Goal: Task Accomplishment & Management: Manage account settings

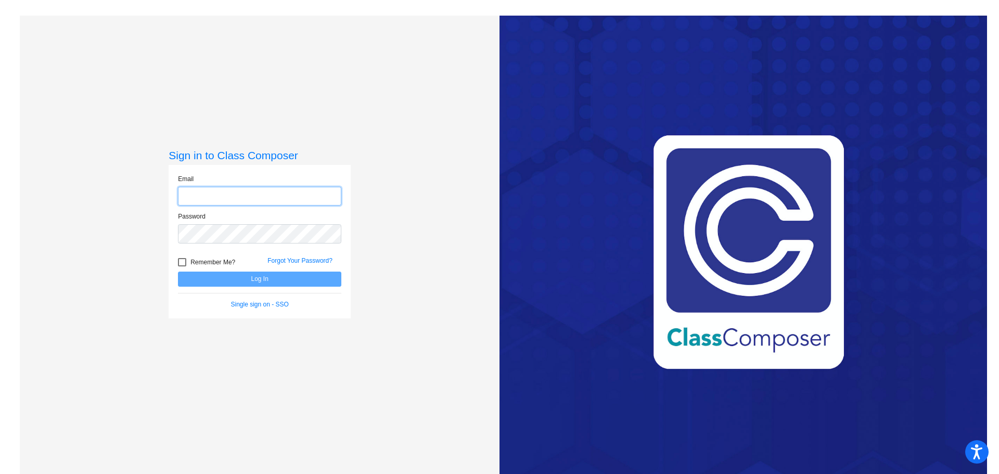
click at [231, 191] on input "email" at bounding box center [259, 196] width 163 height 19
type input "[EMAIL_ADDRESS][DOMAIN_NAME]"
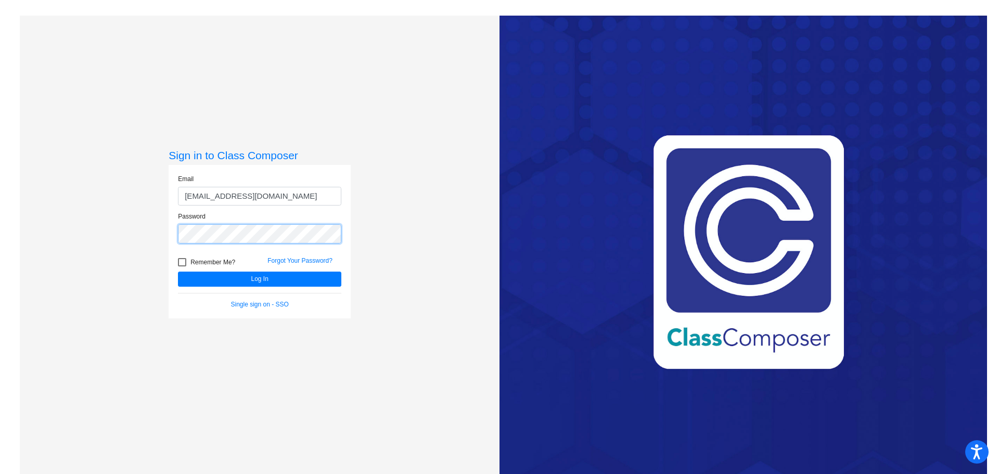
click at [178, 272] on button "Log In" at bounding box center [259, 279] width 163 height 15
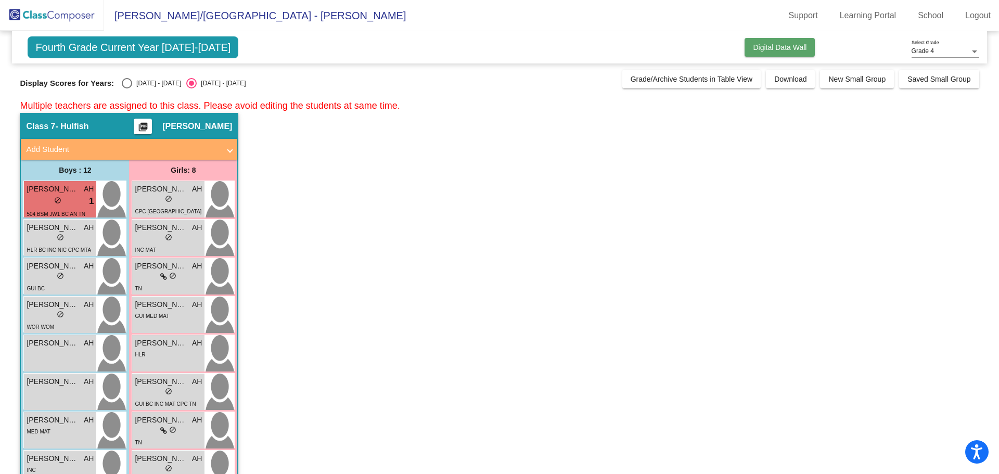
click at [776, 50] on span "Digital Data Wall" at bounding box center [780, 47] width 54 height 8
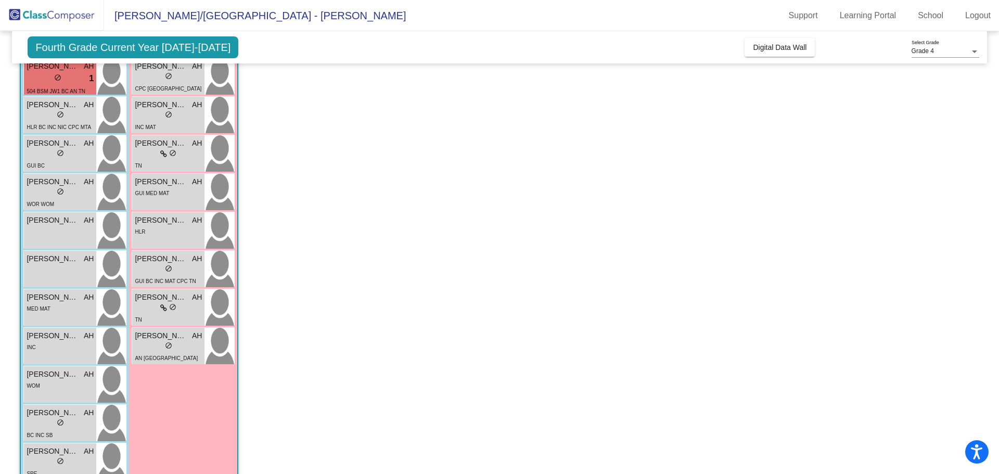
scroll to position [104, 0]
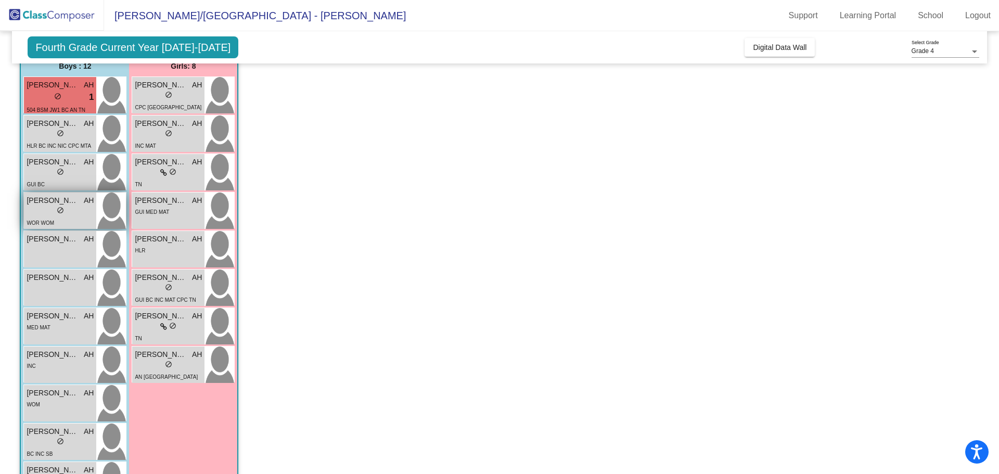
click at [63, 201] on span "[PERSON_NAME]" at bounding box center [53, 200] width 52 height 11
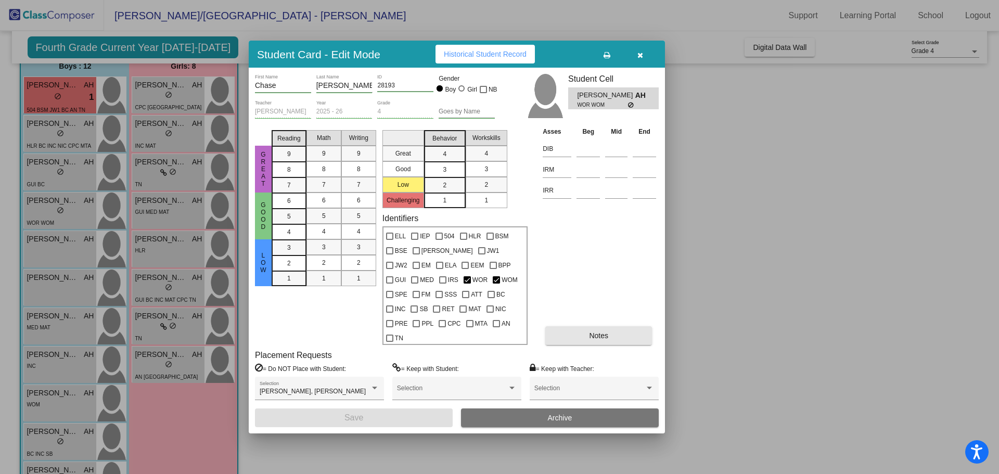
click at [615, 334] on button "Notes" at bounding box center [598, 335] width 107 height 19
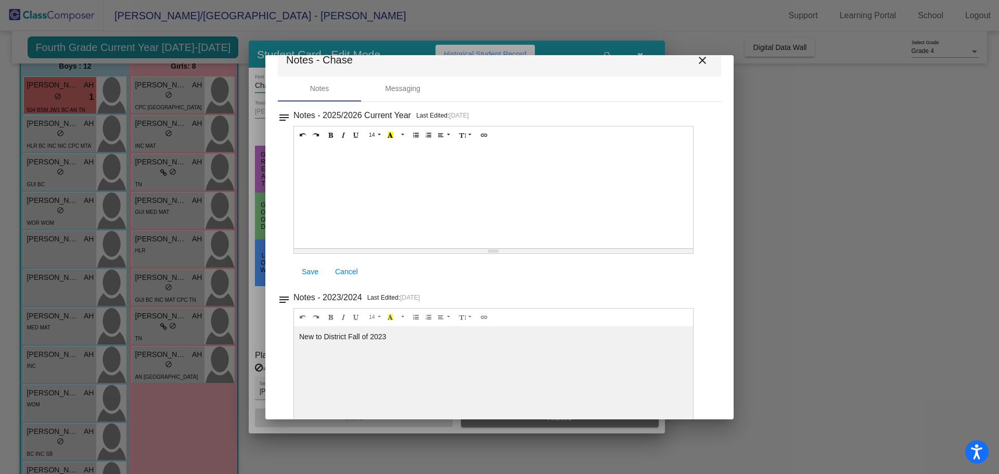
scroll to position [0, 0]
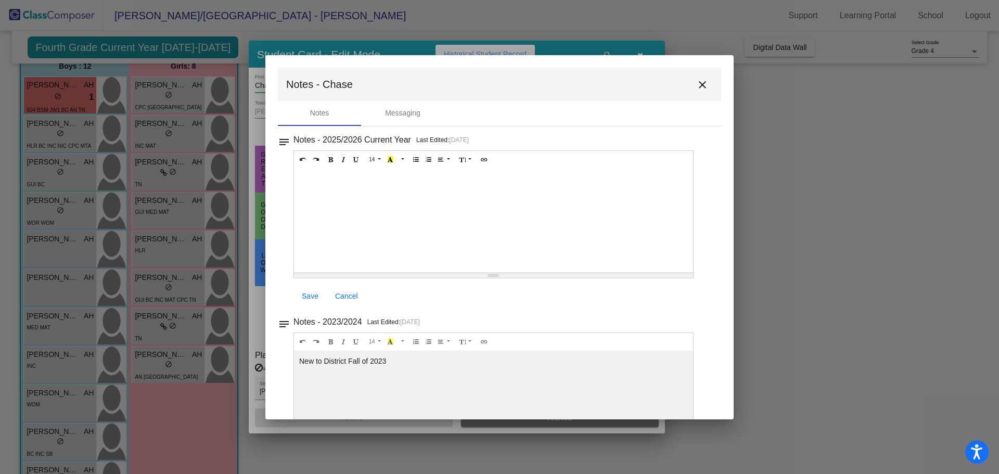
click at [696, 85] on mat-icon "close" at bounding box center [702, 85] width 12 height 12
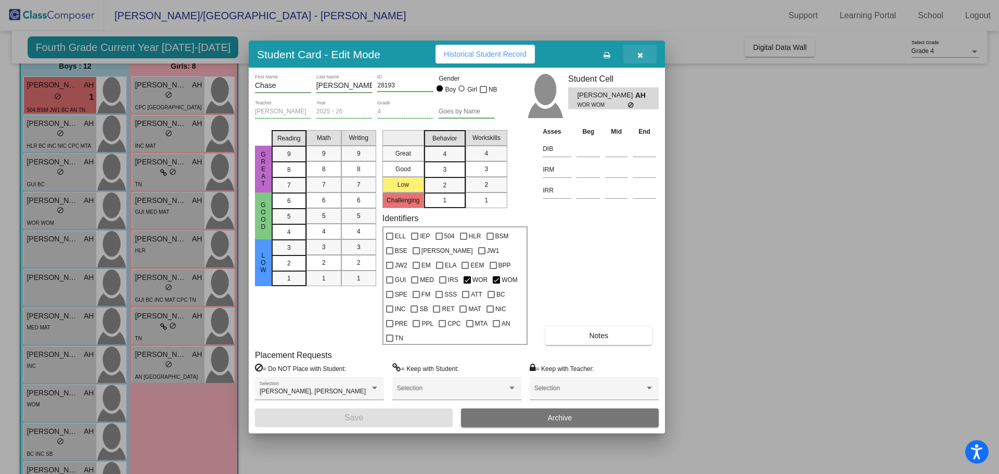
click at [642, 59] on icon "button" at bounding box center [641, 55] width 6 height 7
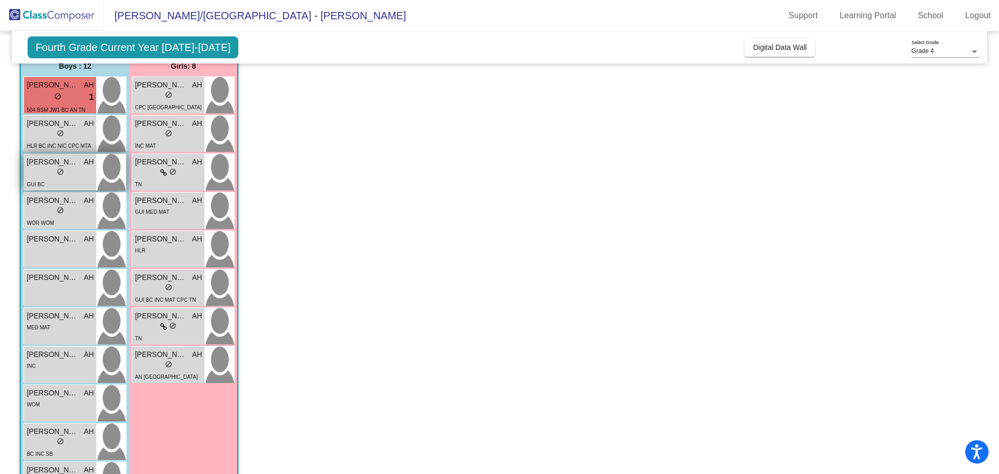
click at [67, 166] on span "[PERSON_NAME]" at bounding box center [53, 162] width 52 height 11
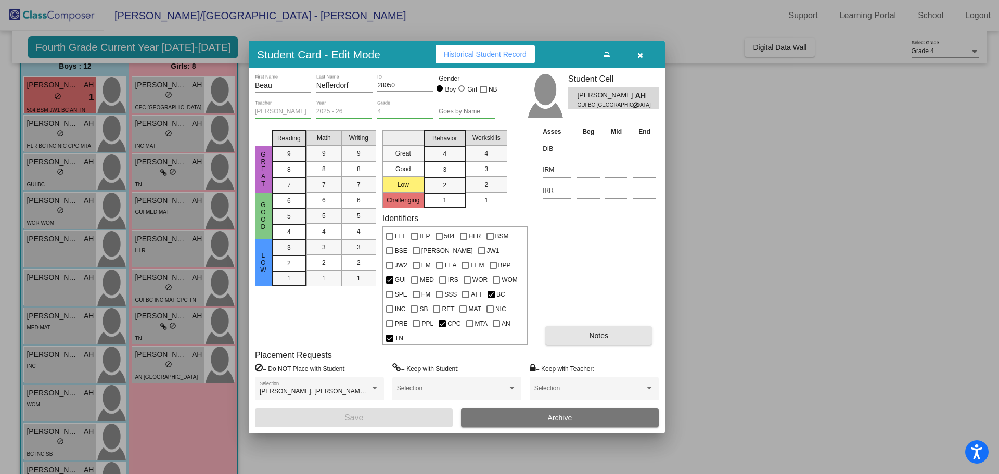
click at [578, 332] on button "Notes" at bounding box center [598, 335] width 107 height 19
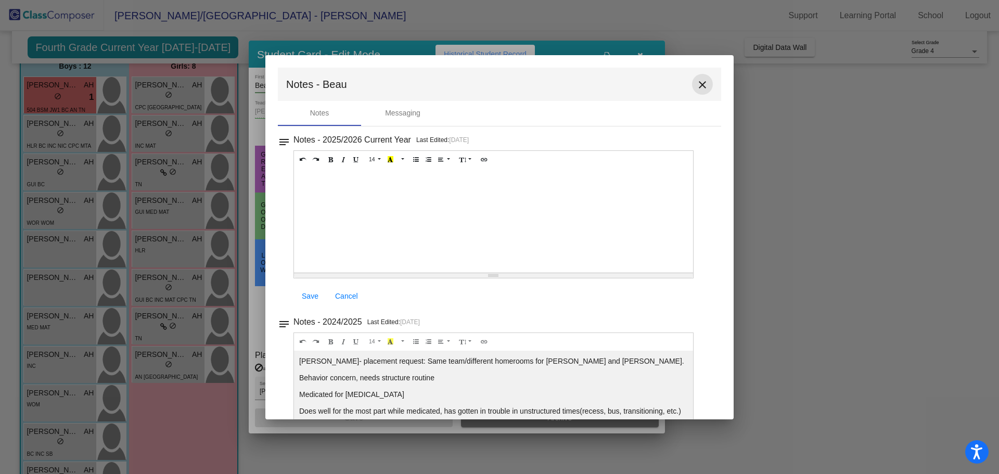
click at [697, 86] on mat-icon "close" at bounding box center [702, 85] width 12 height 12
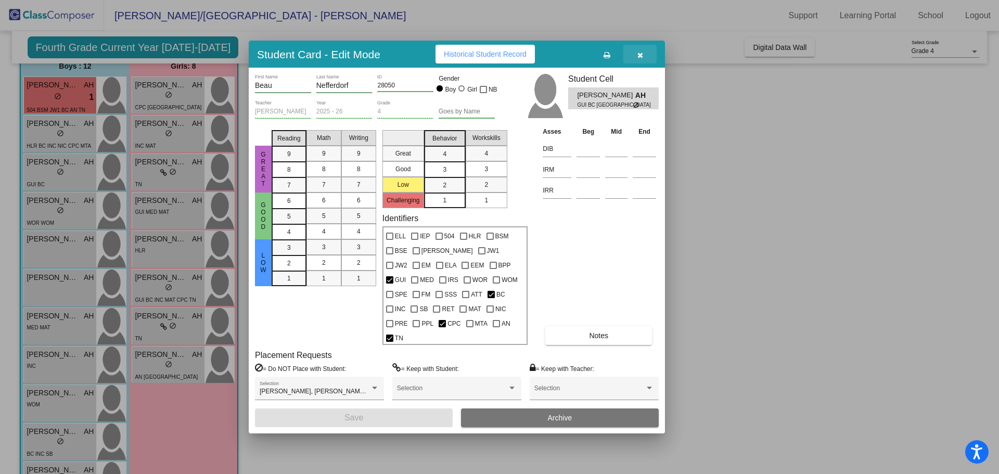
click at [643, 56] on button "button" at bounding box center [639, 54] width 33 height 19
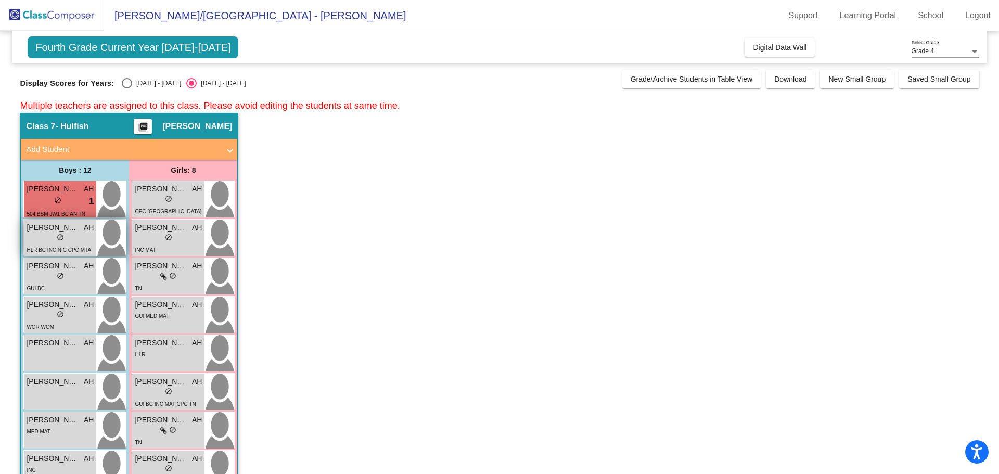
click at [65, 232] on span "[PERSON_NAME]" at bounding box center [53, 227] width 52 height 11
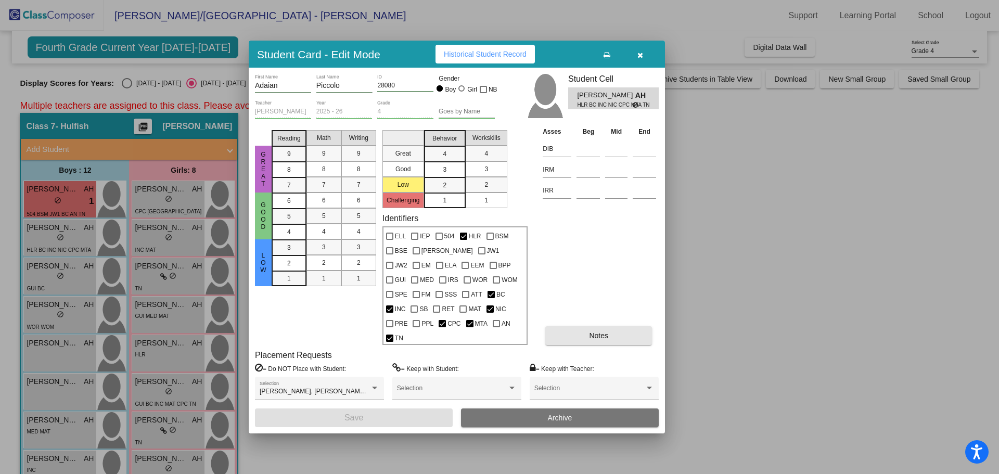
click at [615, 330] on button "Notes" at bounding box center [598, 335] width 107 height 19
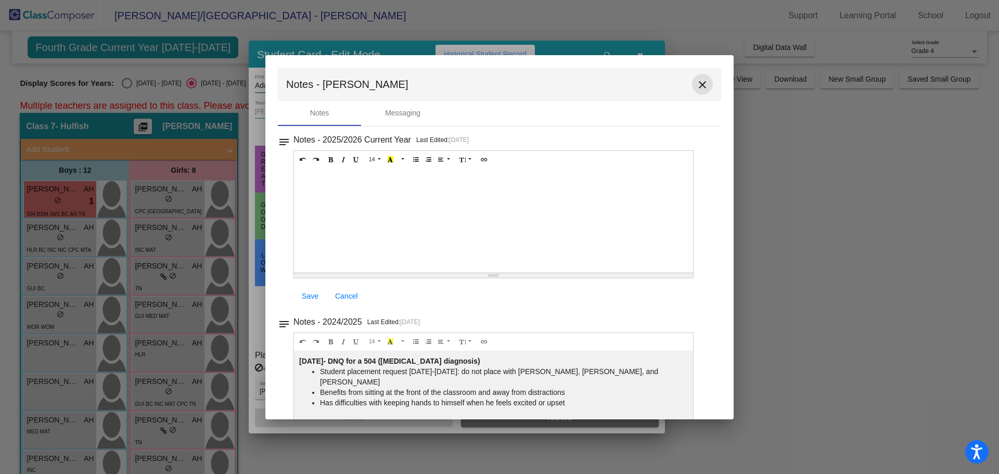
click at [698, 90] on mat-icon "close" at bounding box center [702, 85] width 12 height 12
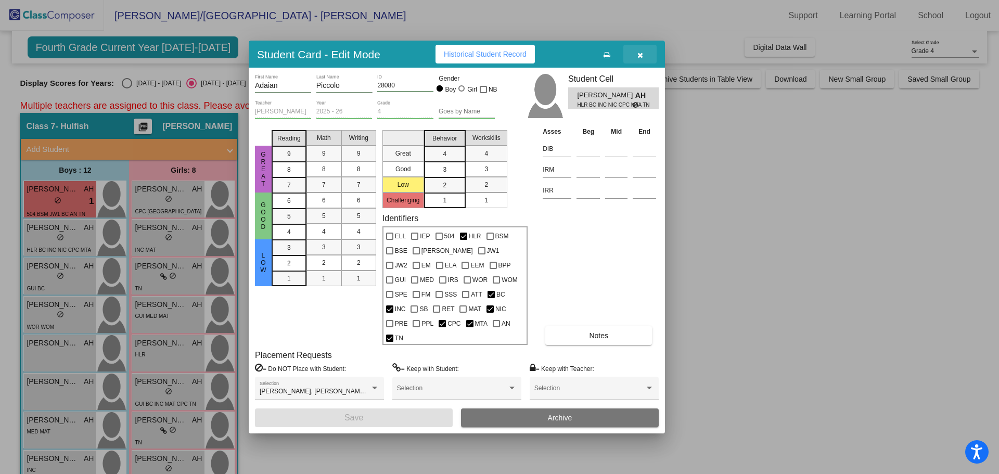
click at [645, 61] on button "button" at bounding box center [639, 54] width 33 height 19
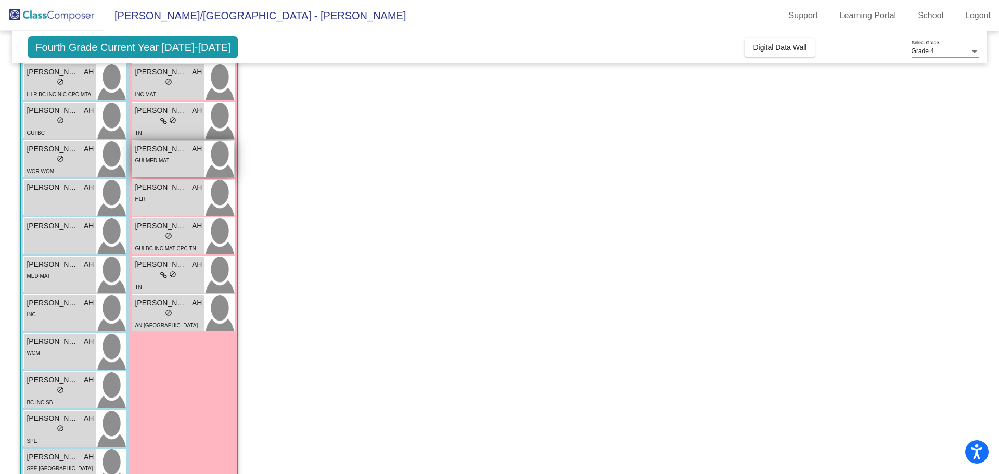
scroll to position [156, 0]
click at [68, 234] on div "[PERSON_NAME] AH lock do_not_disturb_alt" at bounding box center [60, 236] width 72 height 36
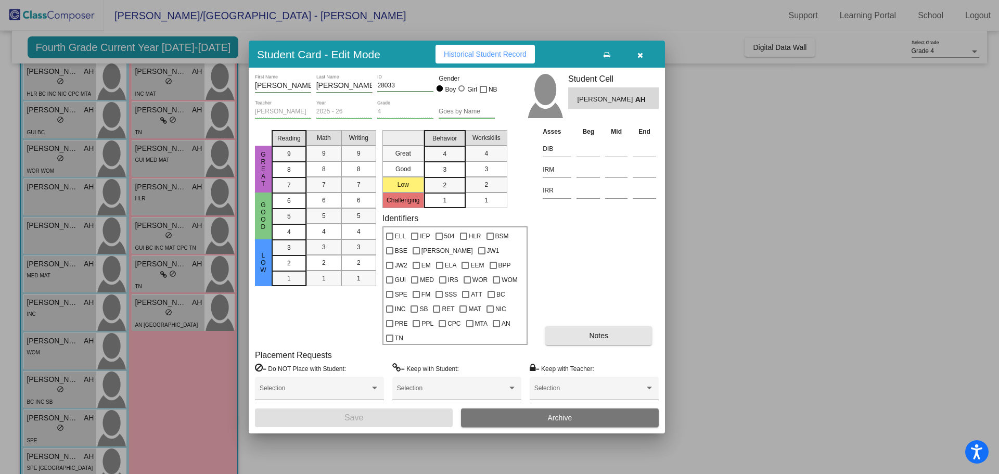
click at [573, 326] on button "Notes" at bounding box center [598, 335] width 107 height 19
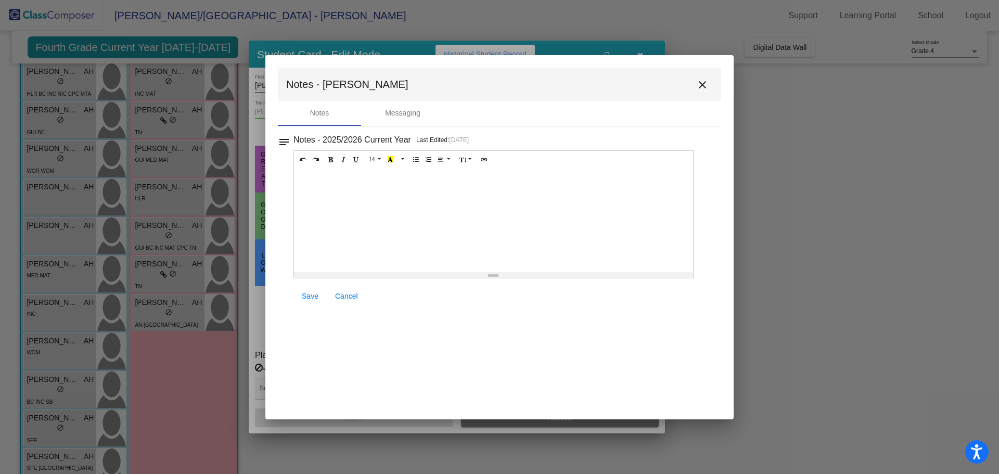
click at [696, 79] on mat-icon "close" at bounding box center [702, 85] width 12 height 12
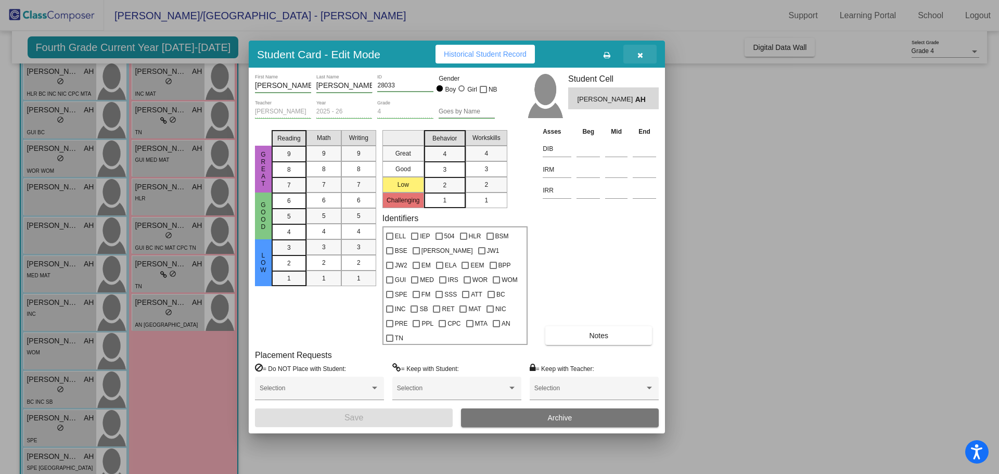
click at [634, 59] on button "button" at bounding box center [639, 54] width 33 height 19
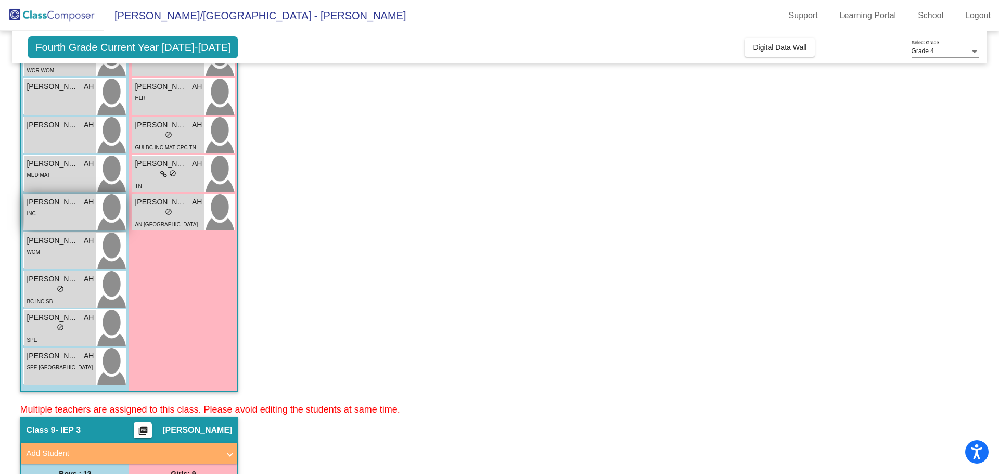
scroll to position [260, 0]
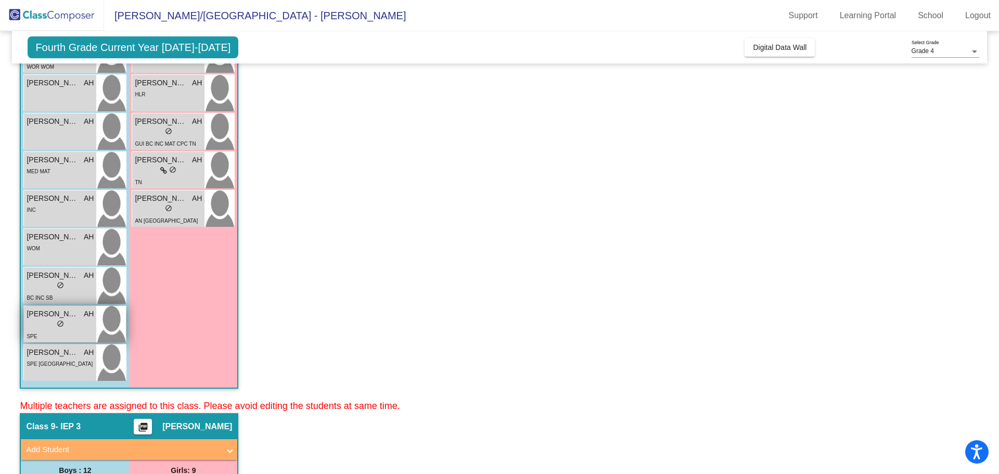
click at [73, 329] on div "lock do_not_disturb_alt" at bounding box center [60, 325] width 67 height 11
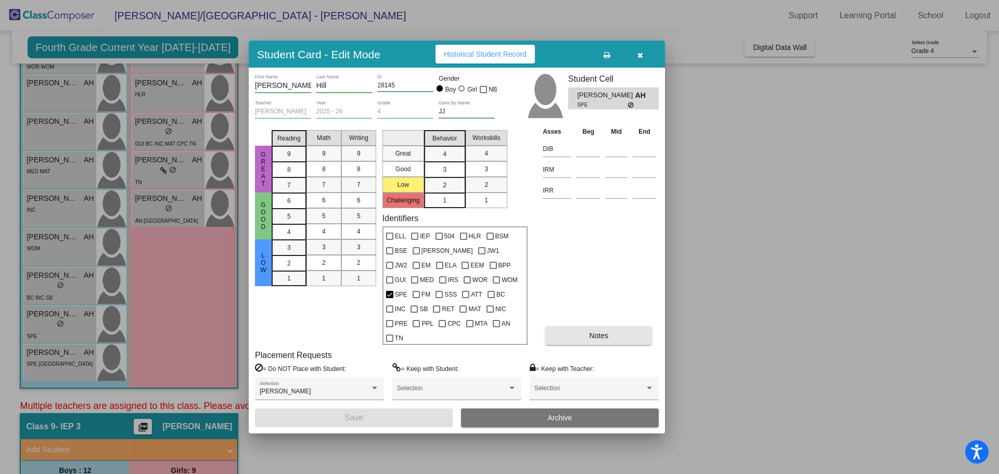
click at [592, 332] on span "Notes" at bounding box center [598, 336] width 19 height 8
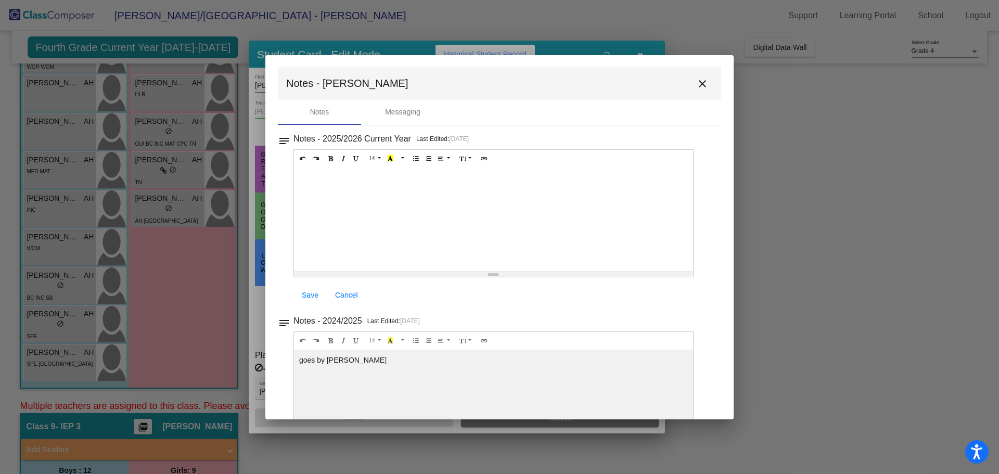
scroll to position [0, 0]
click at [696, 85] on mat-icon "close" at bounding box center [702, 85] width 12 height 12
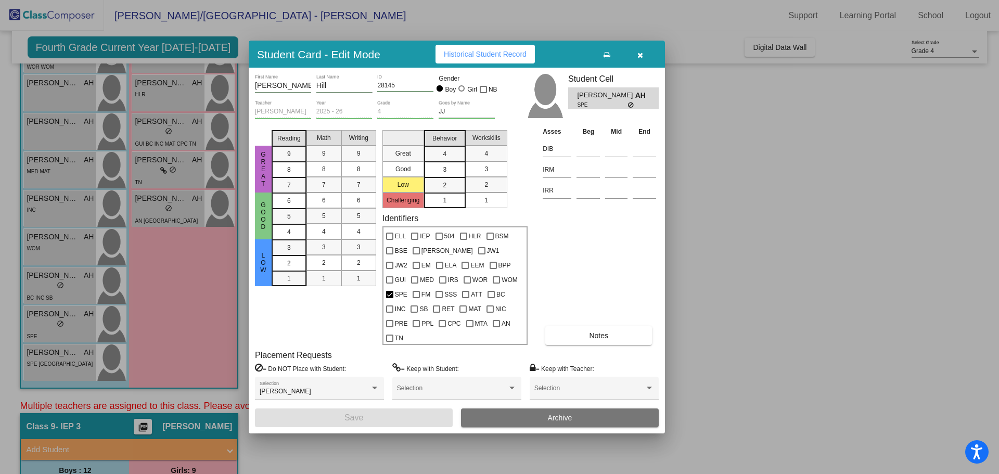
click at [635, 63] on button "button" at bounding box center [639, 54] width 33 height 19
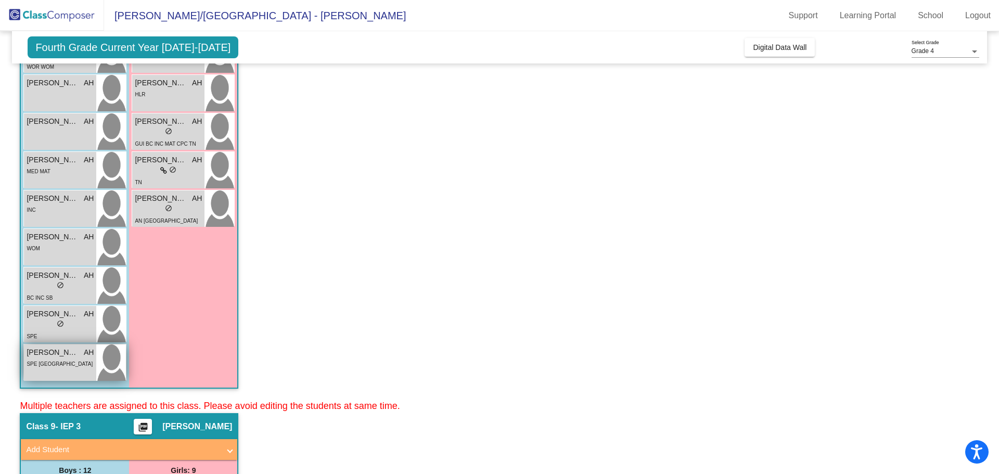
click at [64, 362] on div "SPE [GEOGRAPHIC_DATA]" at bounding box center [60, 363] width 67 height 11
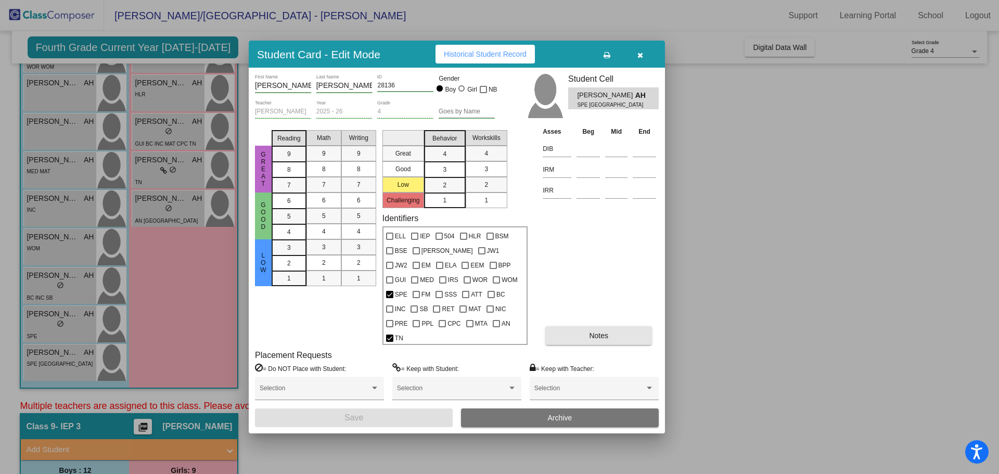
click at [621, 328] on button "Notes" at bounding box center [598, 335] width 107 height 19
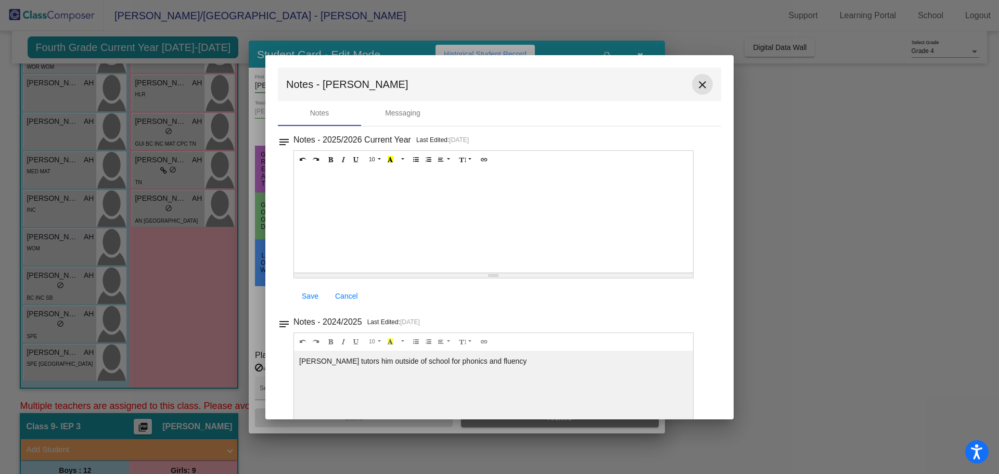
click at [703, 81] on mat-icon "close" at bounding box center [702, 85] width 12 height 12
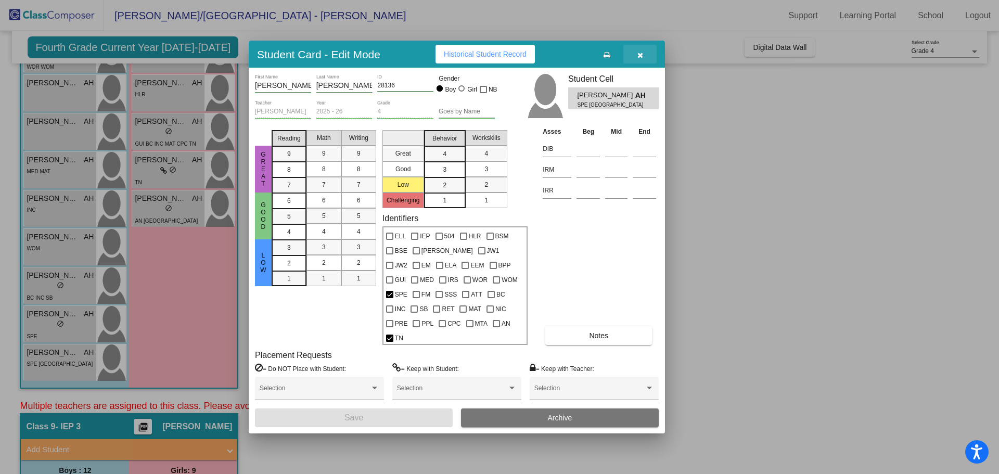
click at [642, 59] on icon "button" at bounding box center [641, 55] width 6 height 7
